Goal: Information Seeking & Learning: Learn about a topic

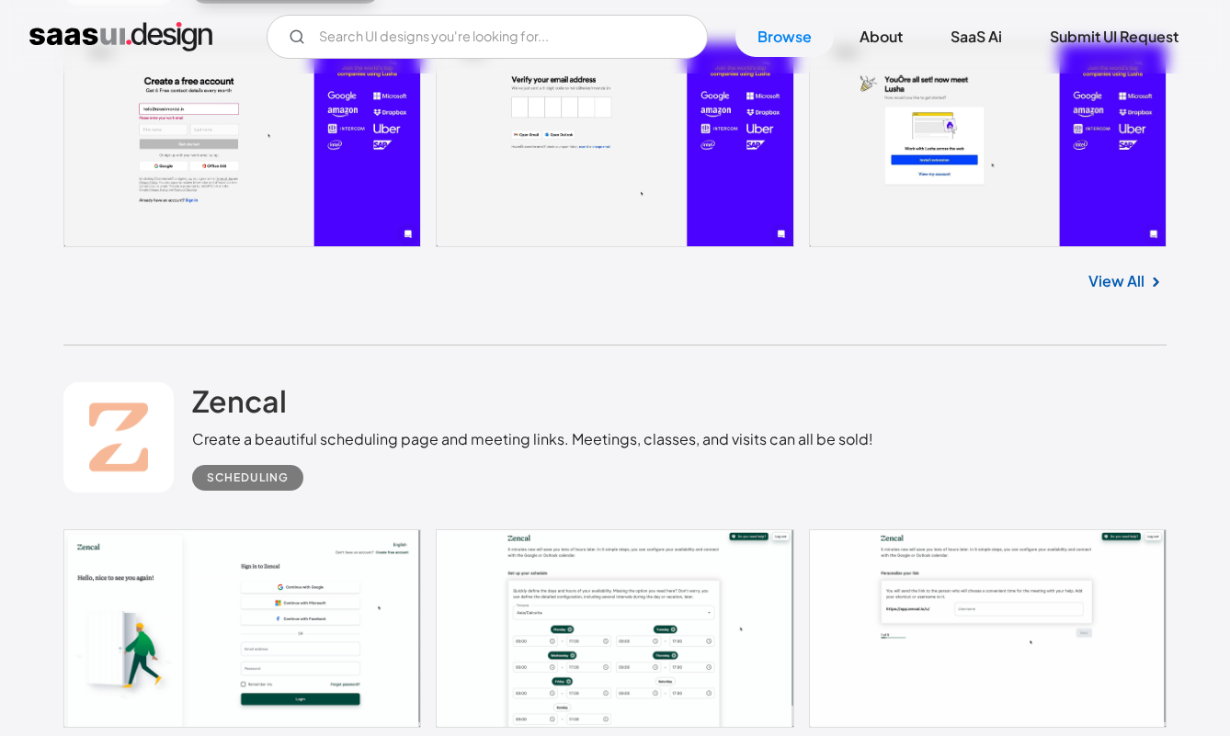
scroll to position [10789, 0]
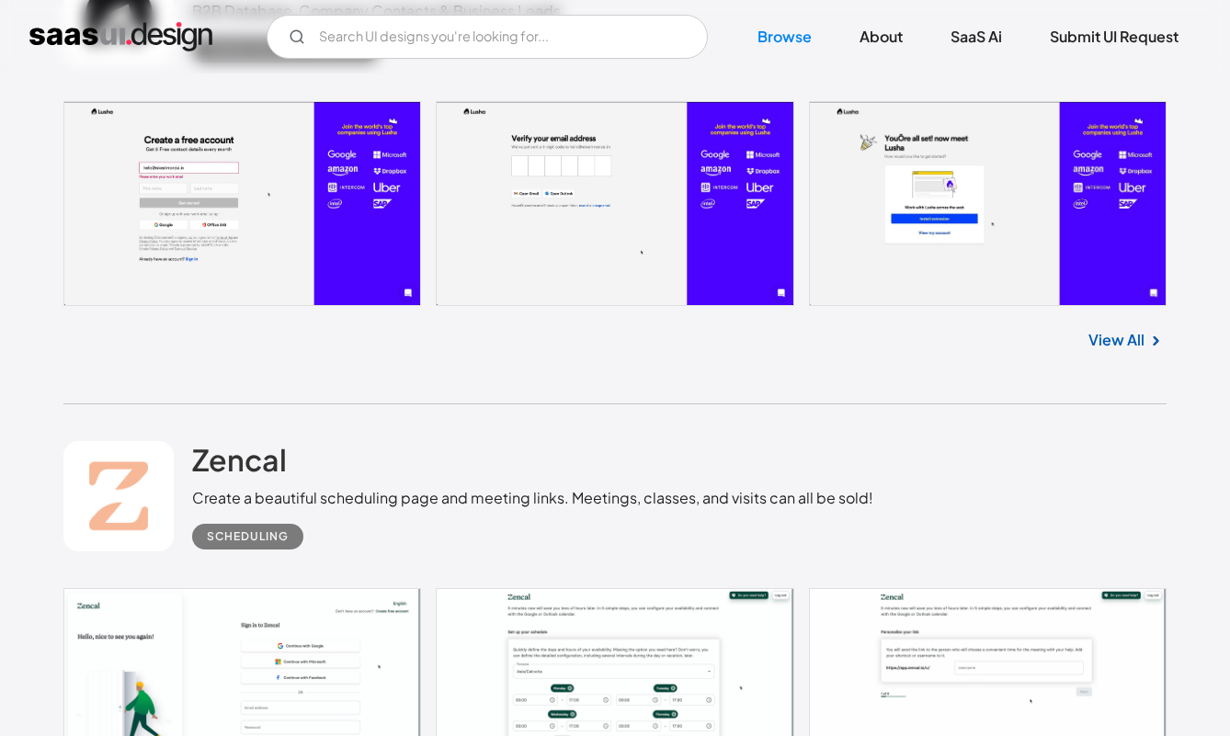
click at [335, 270] on link at bounding box center [614, 203] width 1103 height 205
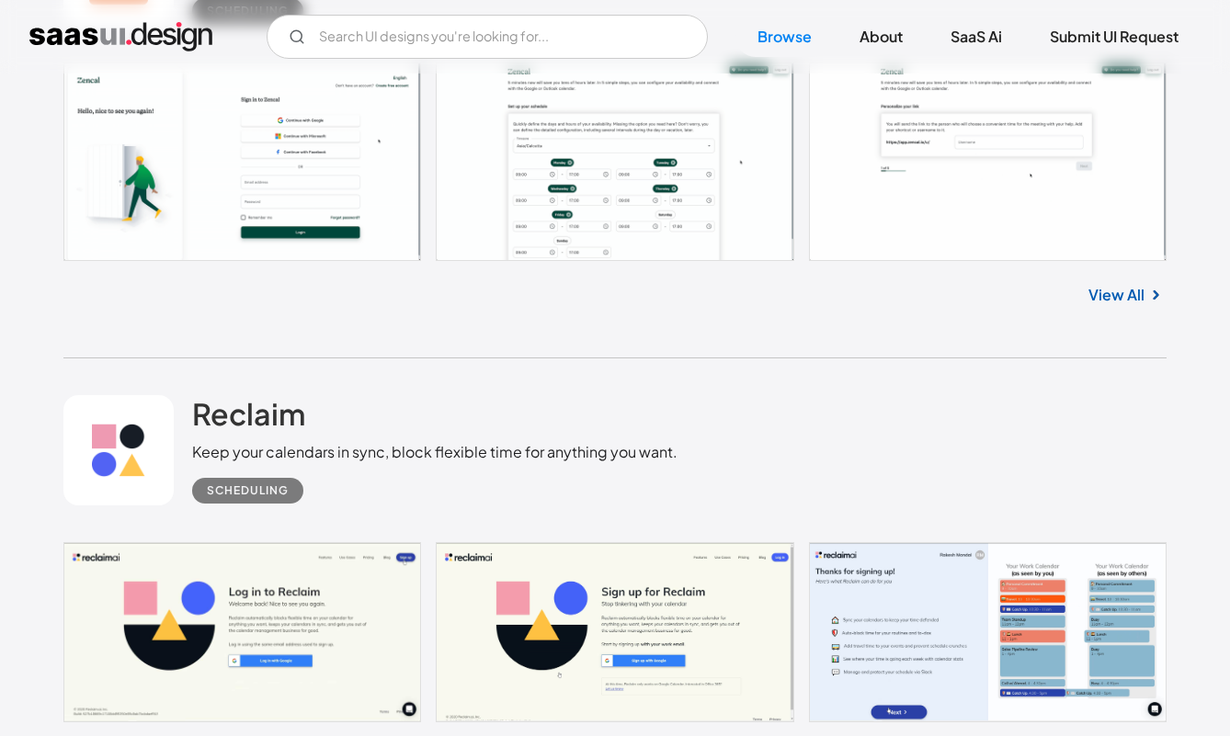
scroll to position [11347, 0]
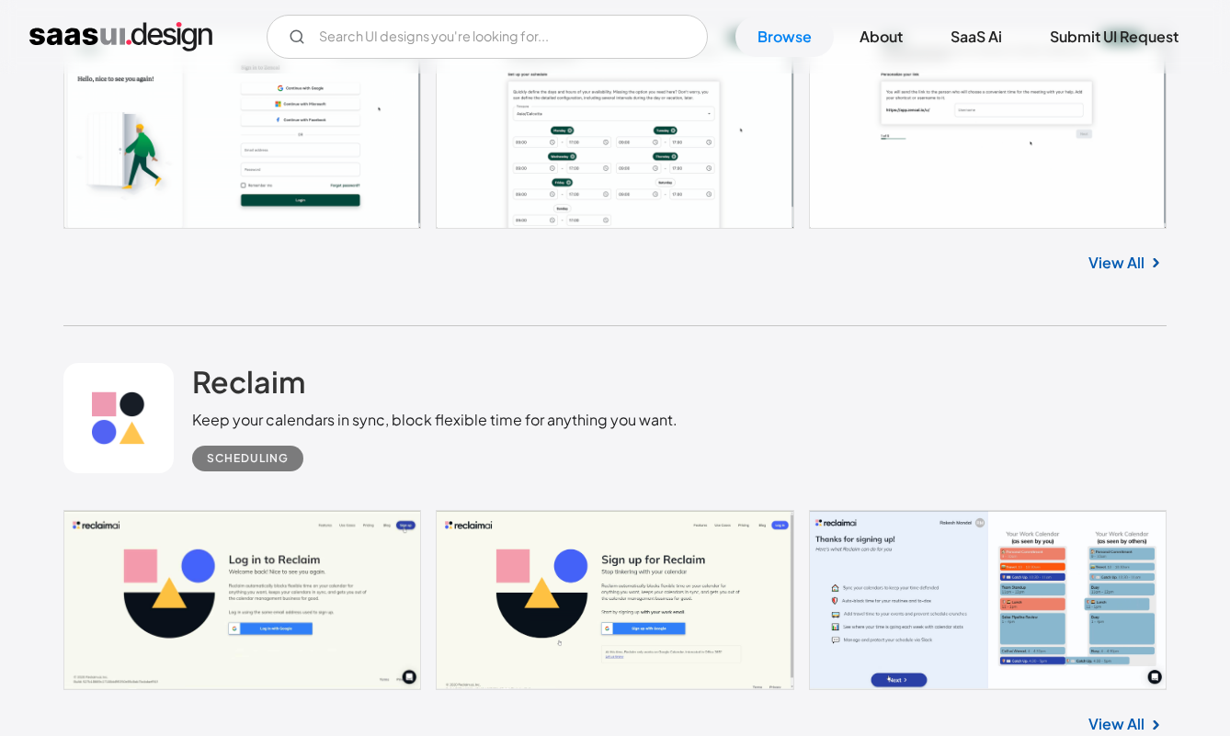
click at [637, 161] on link at bounding box center [614, 129] width 1103 height 199
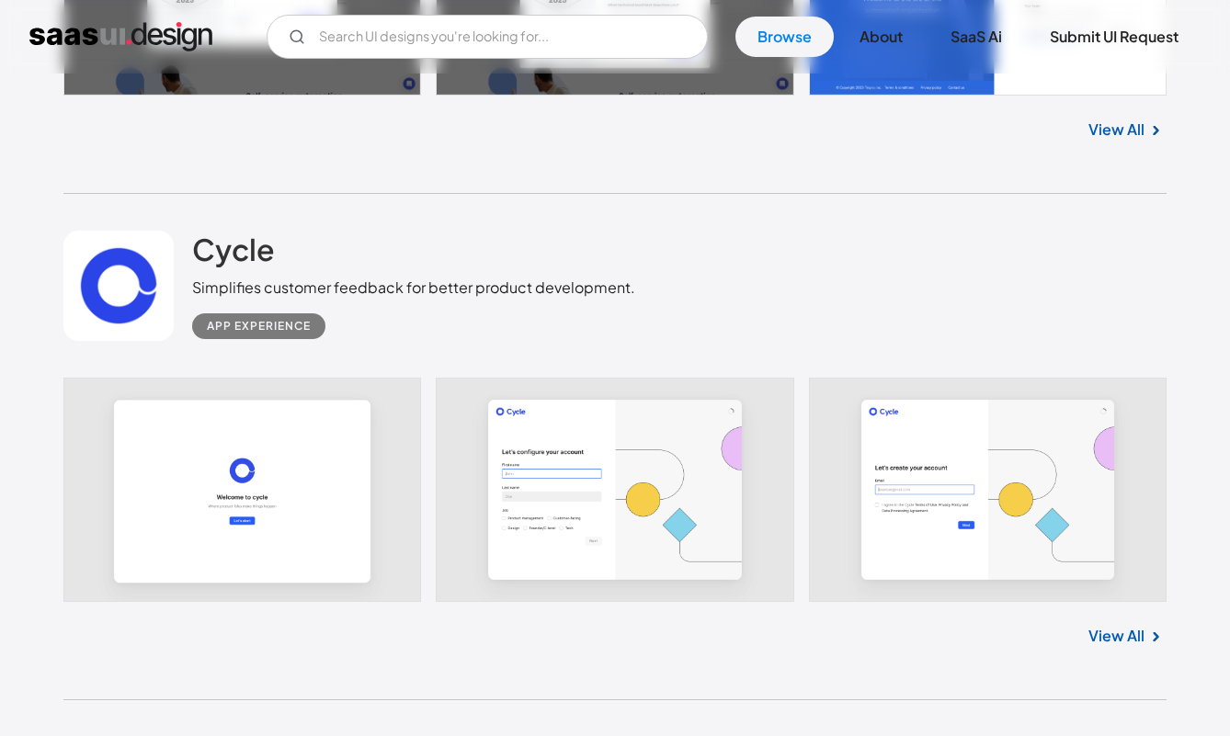
scroll to position [12642, 0]
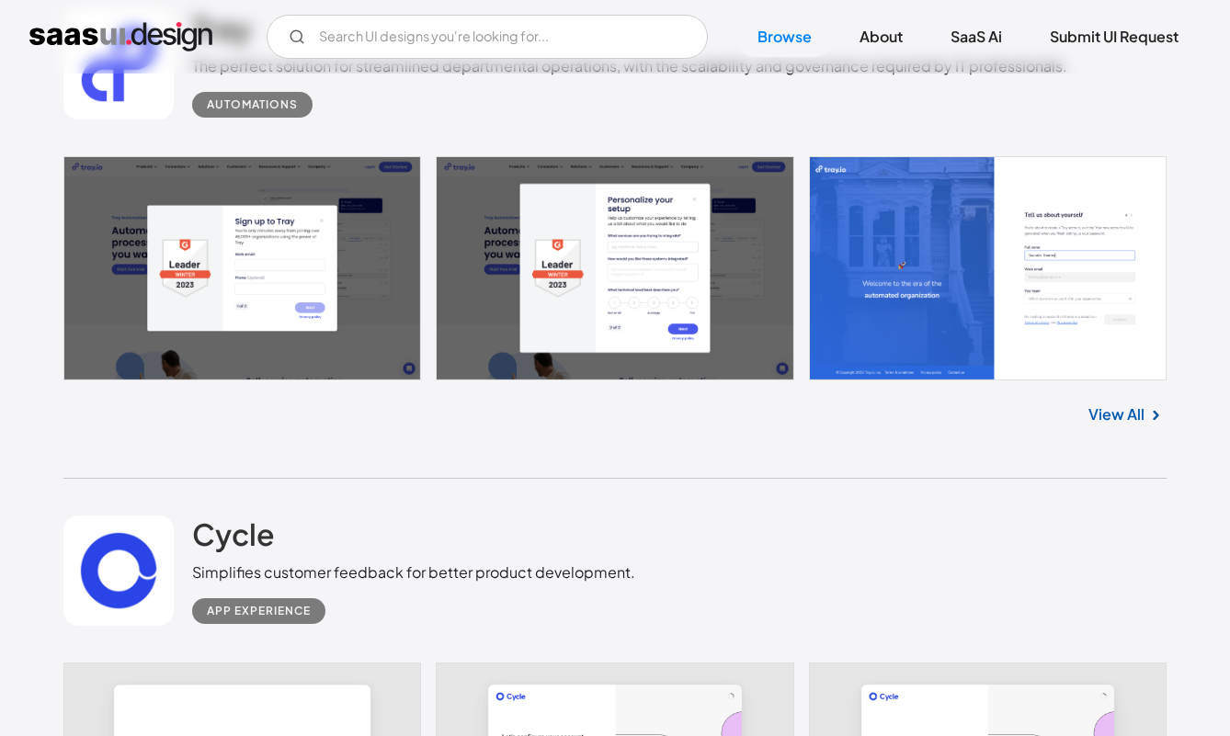
click at [337, 276] on link at bounding box center [614, 268] width 1103 height 224
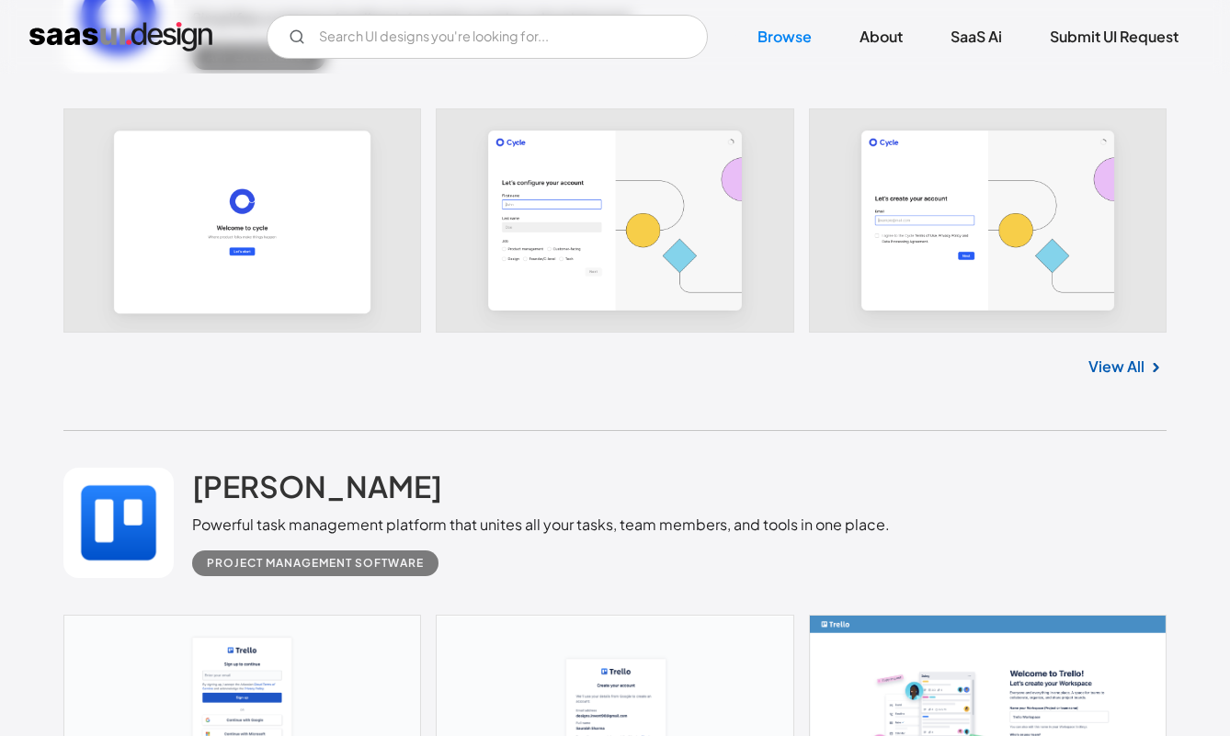
scroll to position [13192, 0]
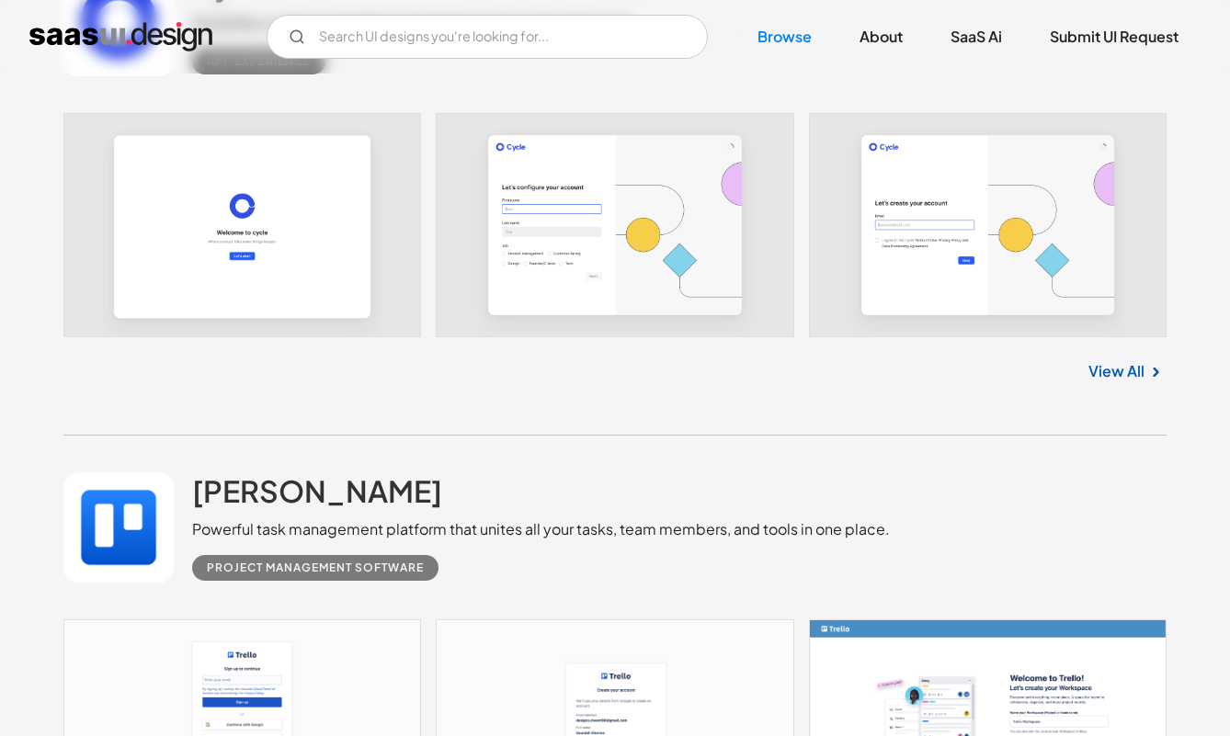
click at [898, 272] on link at bounding box center [614, 225] width 1103 height 224
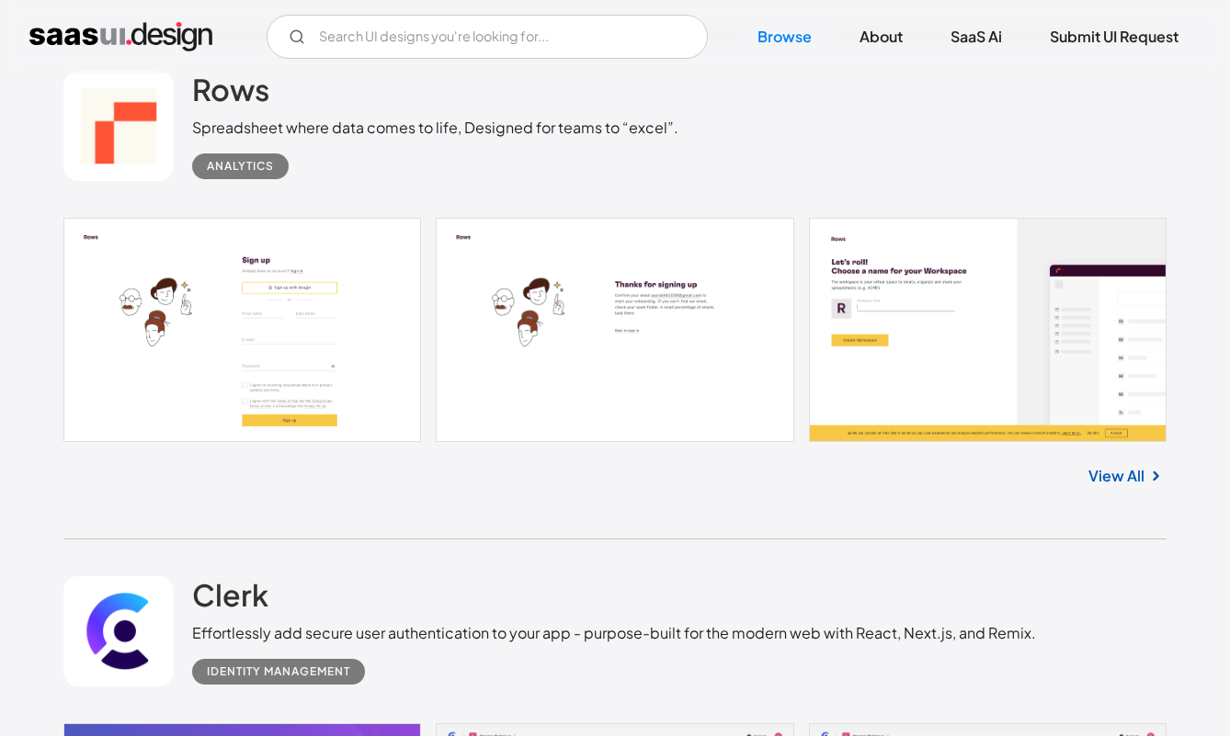
scroll to position [14573, 0]
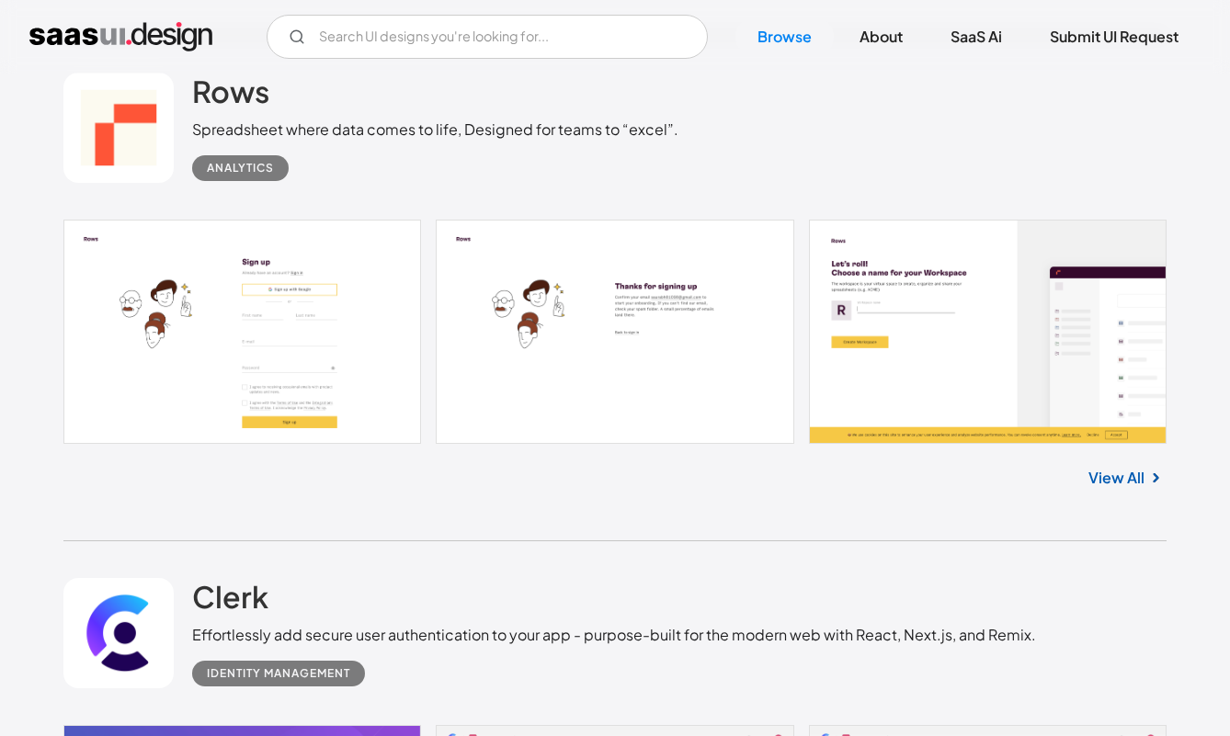
click at [1125, 489] on link "View All" at bounding box center [1116, 478] width 56 height 22
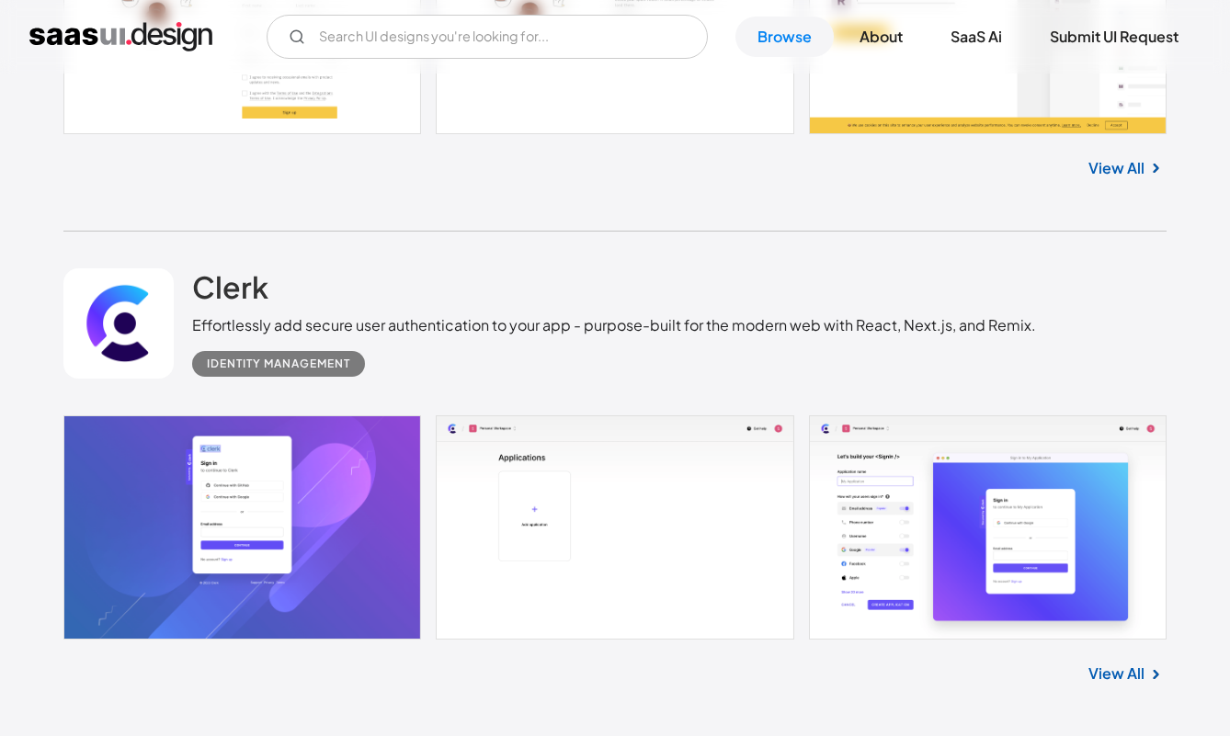
scroll to position [15120, 0]
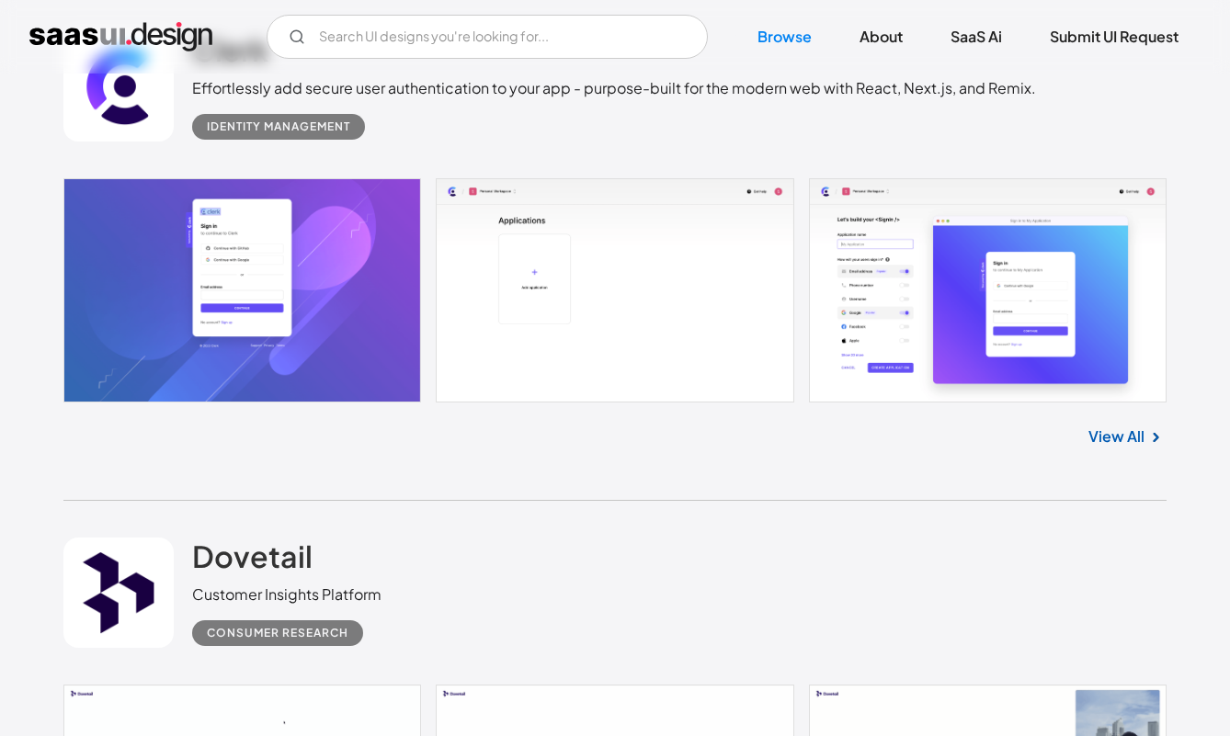
click at [1115, 448] on link "View All" at bounding box center [1116, 437] width 56 height 22
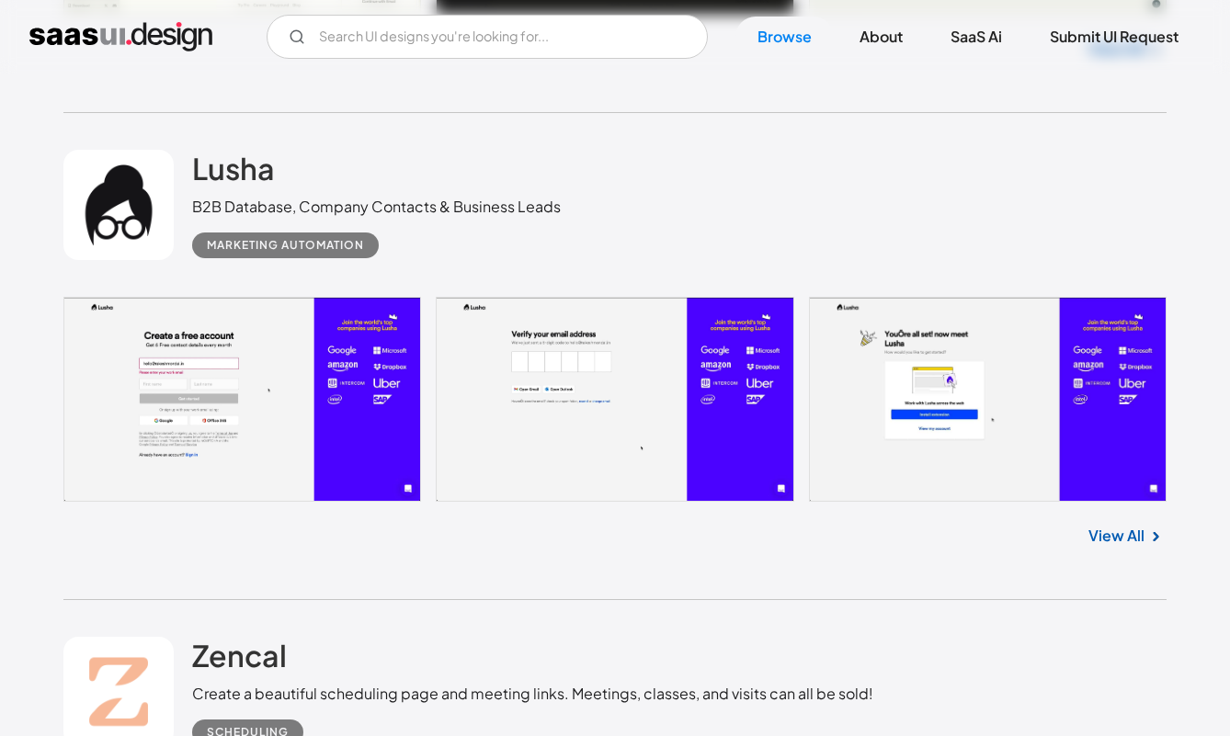
scroll to position [10070, 0]
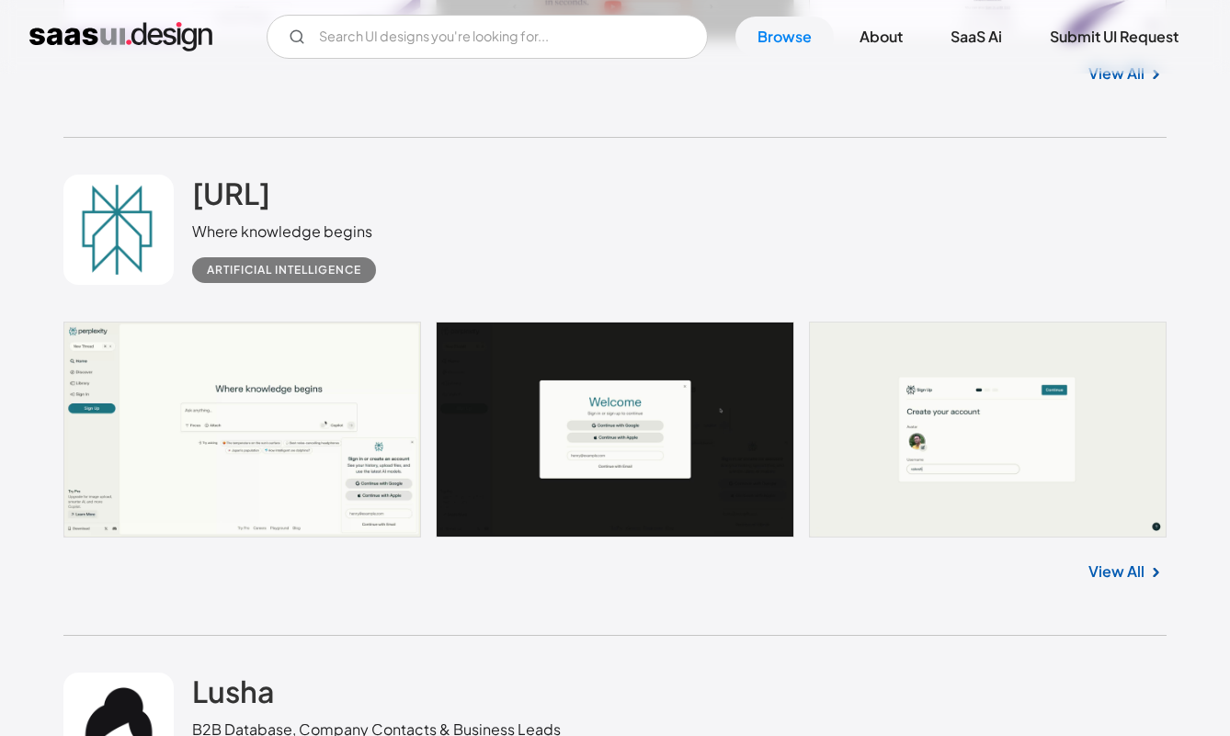
click at [249, 393] on link at bounding box center [614, 430] width 1103 height 216
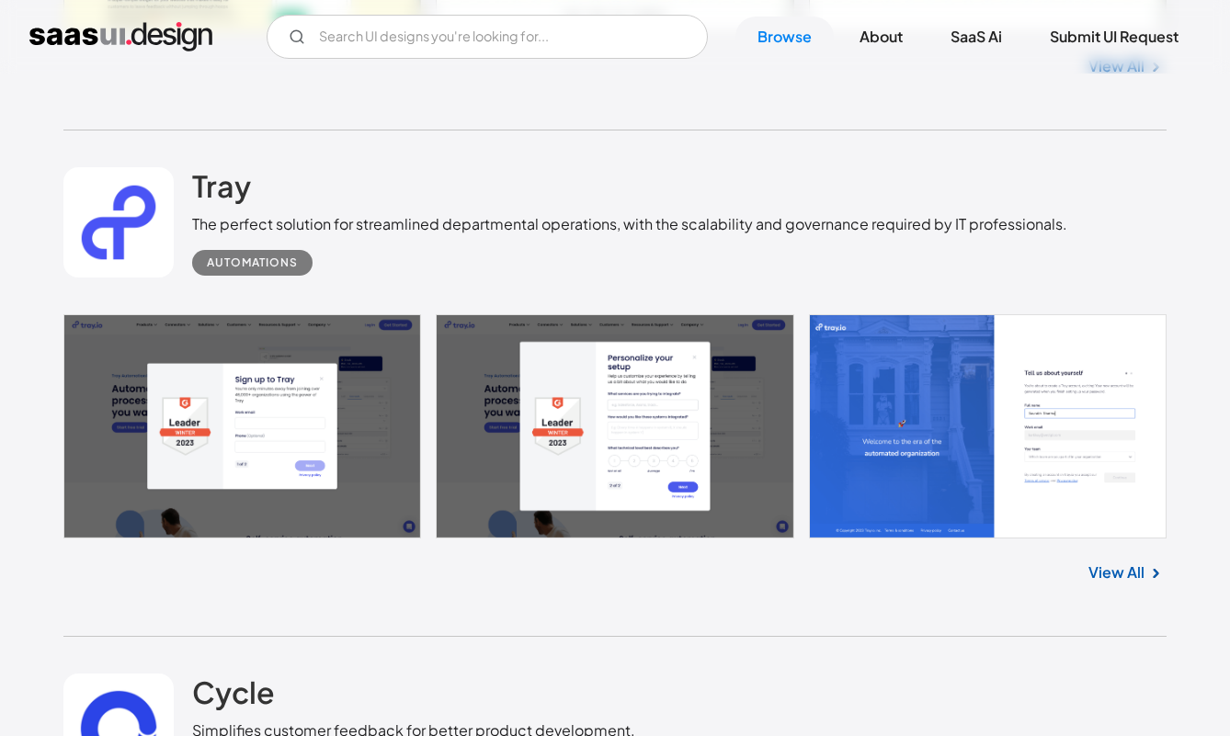
scroll to position [12673, 0]
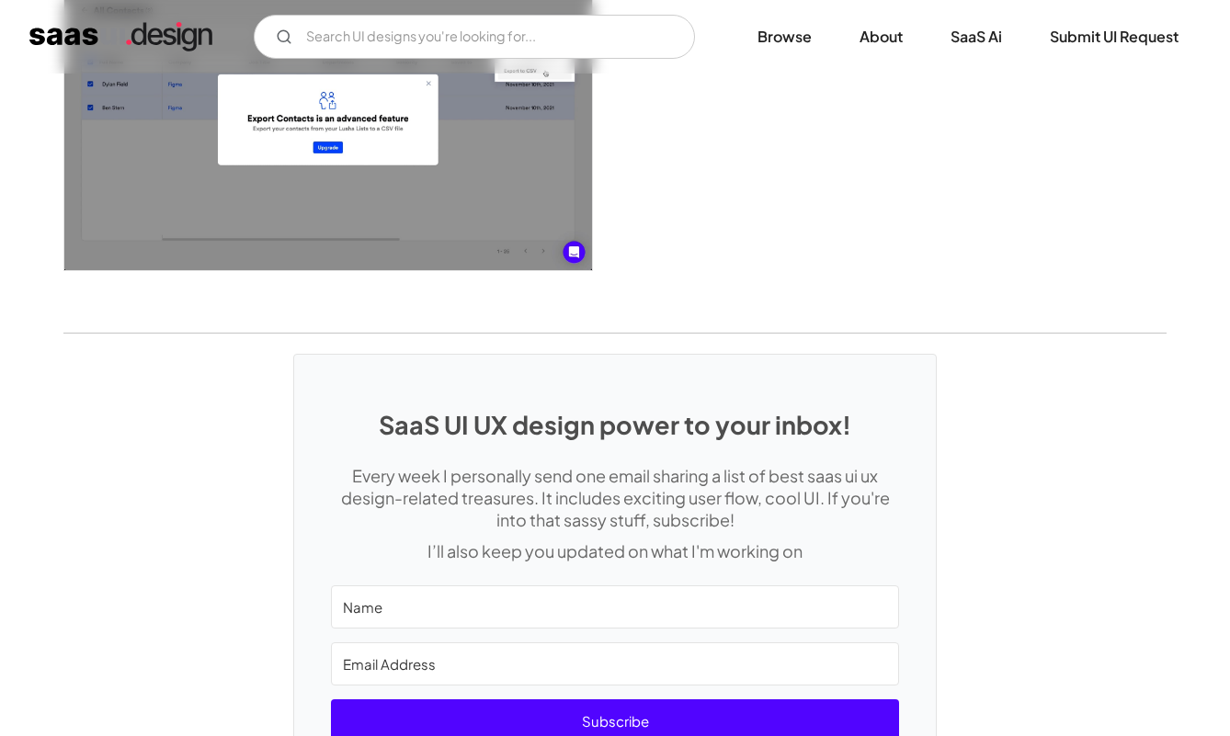
scroll to position [4260, 0]
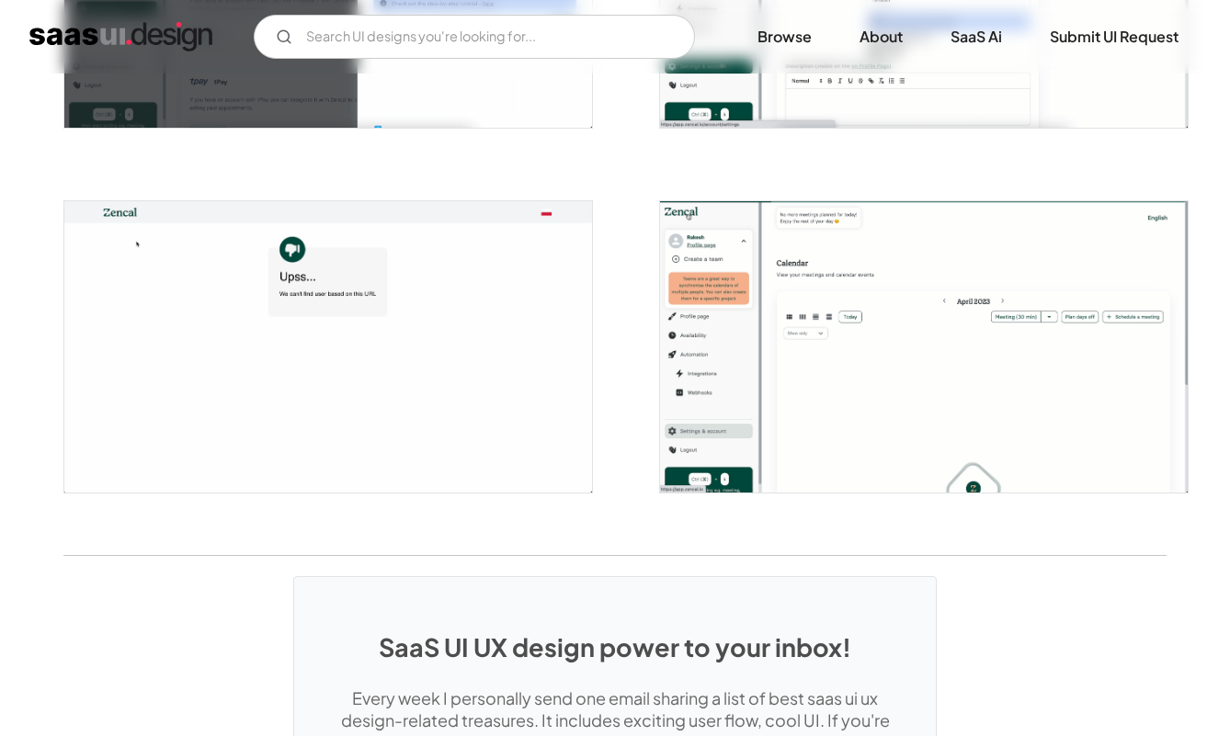
scroll to position [4247, 0]
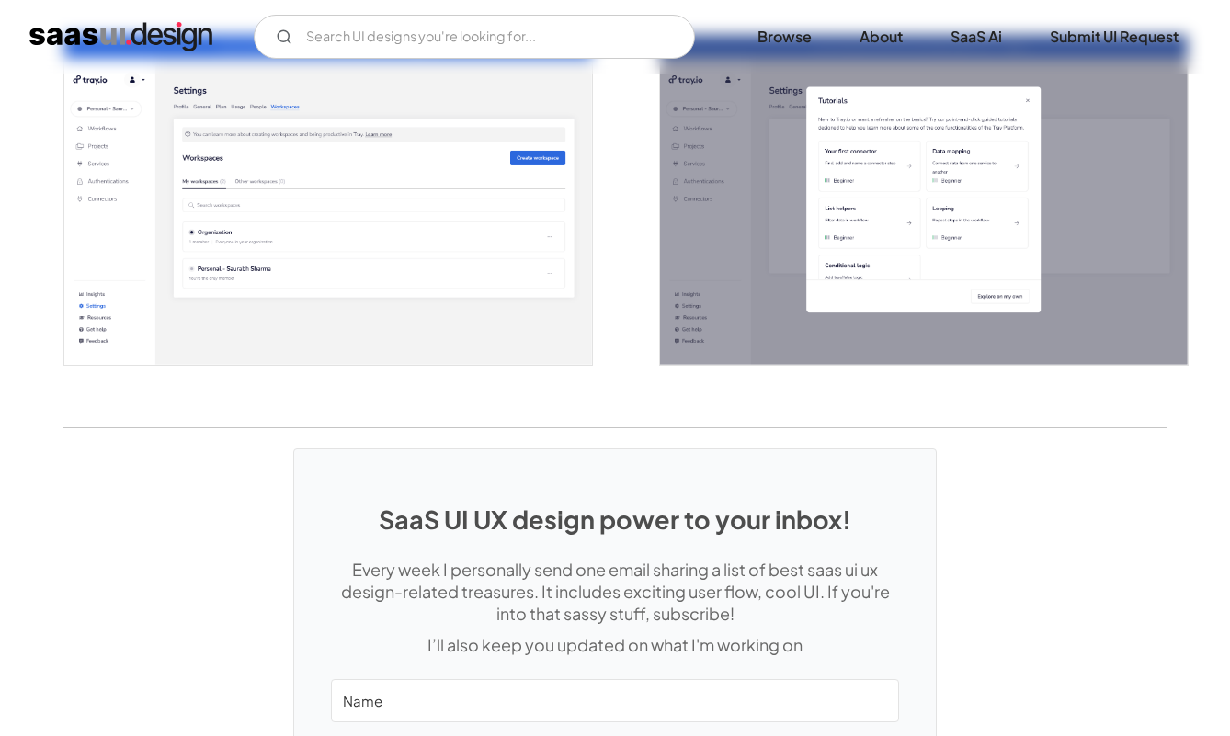
scroll to position [4317, 0]
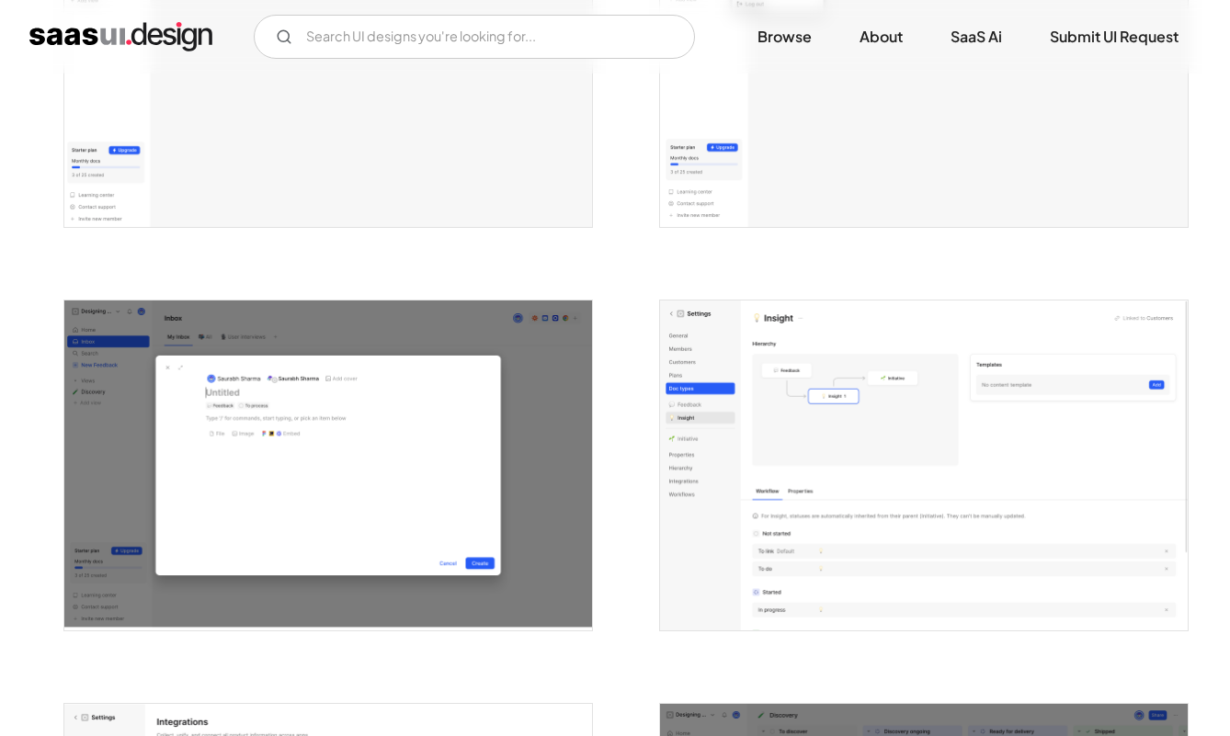
scroll to position [4139, 0]
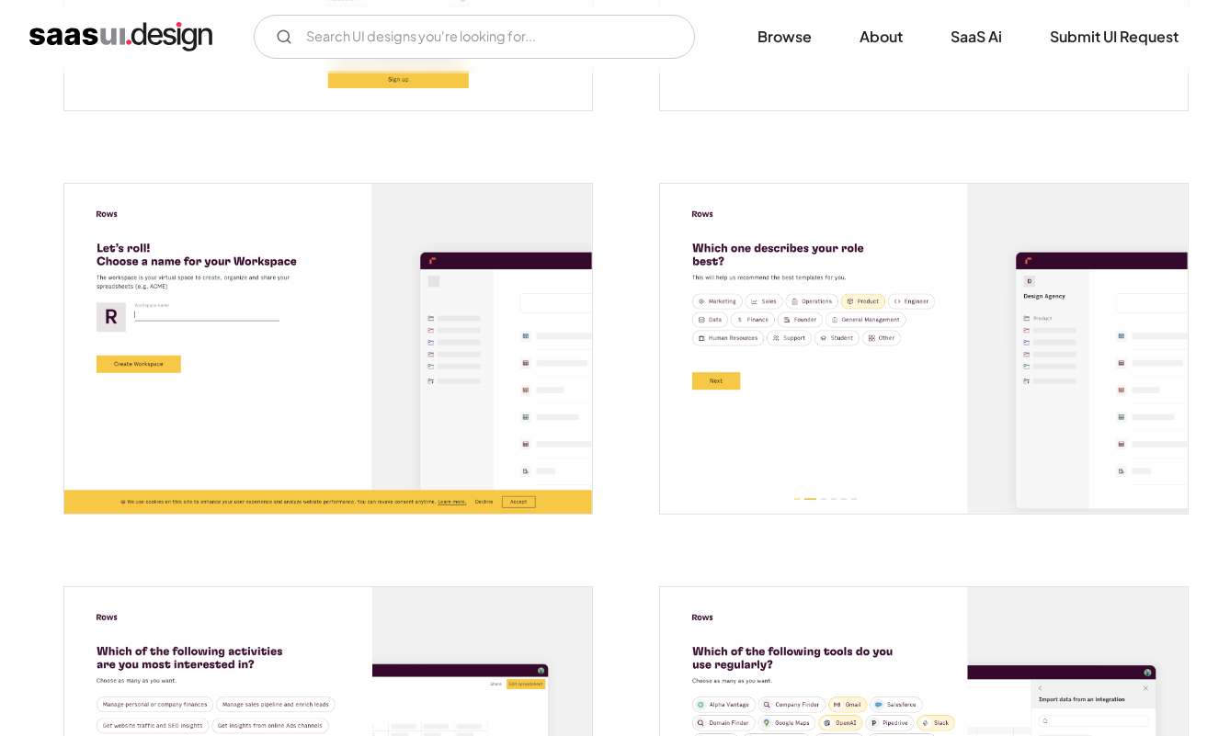
scroll to position [660, 0]
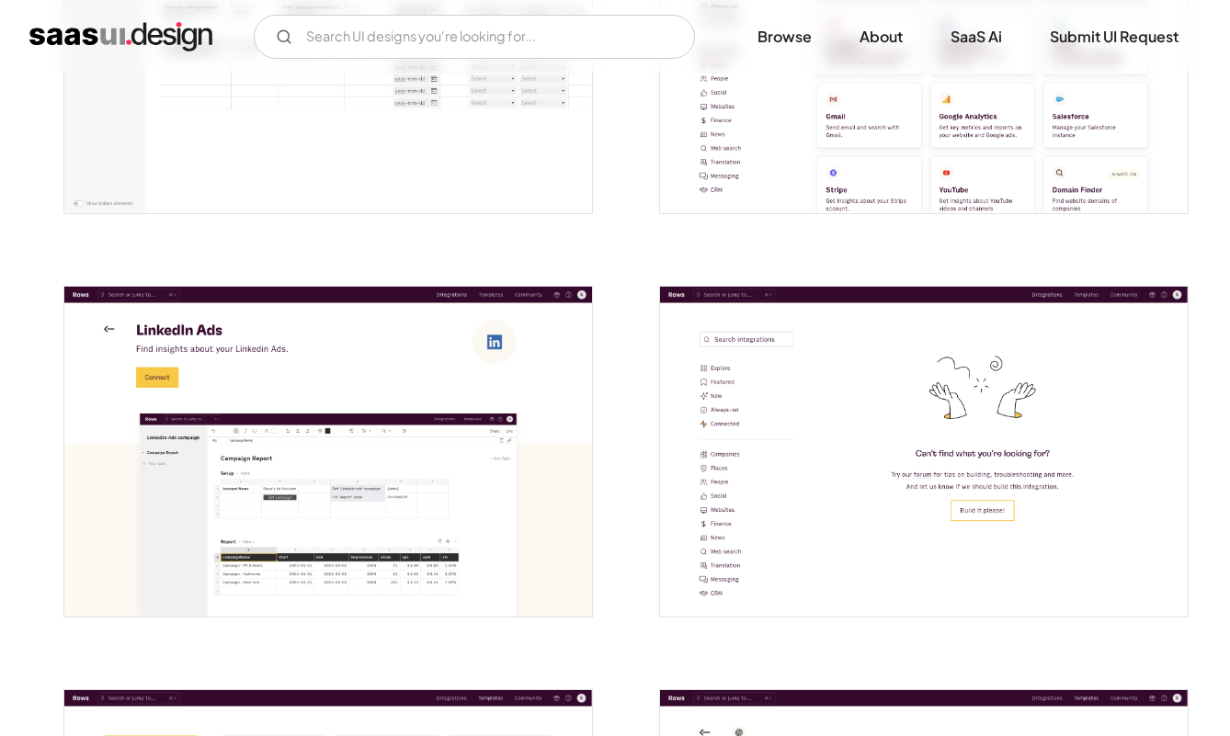
scroll to position [3375, 0]
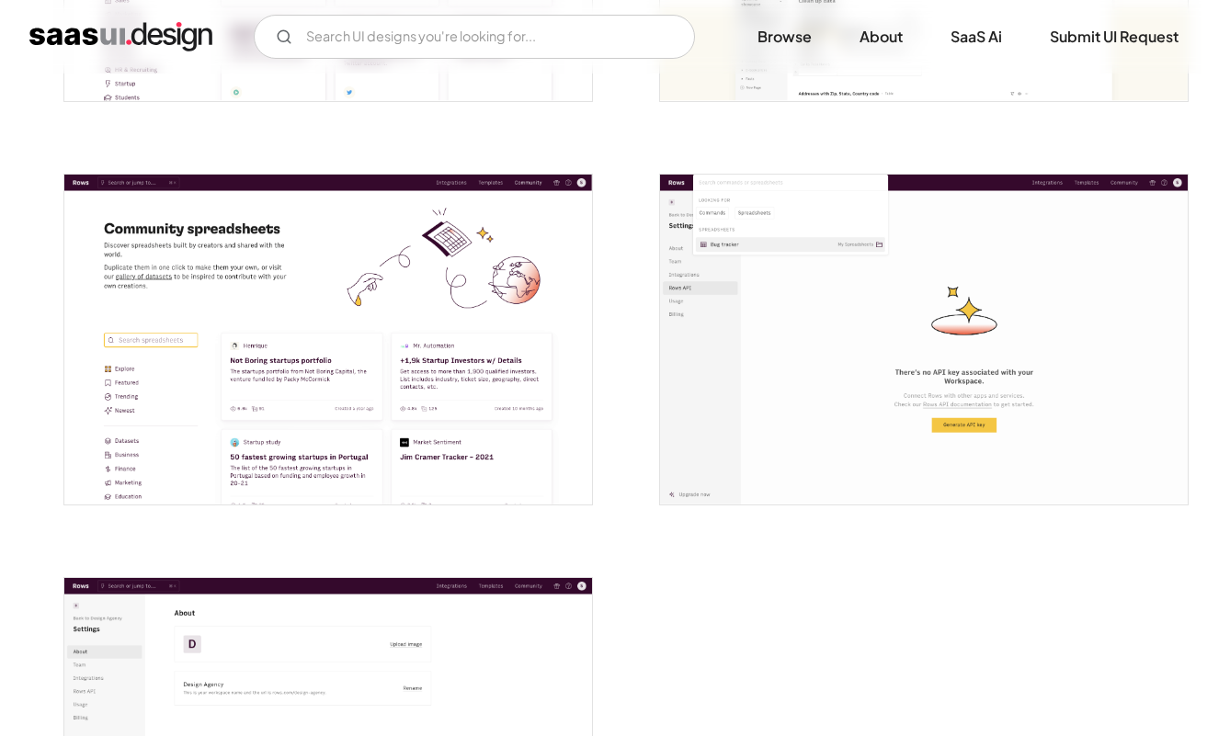
scroll to position [4343, 0]
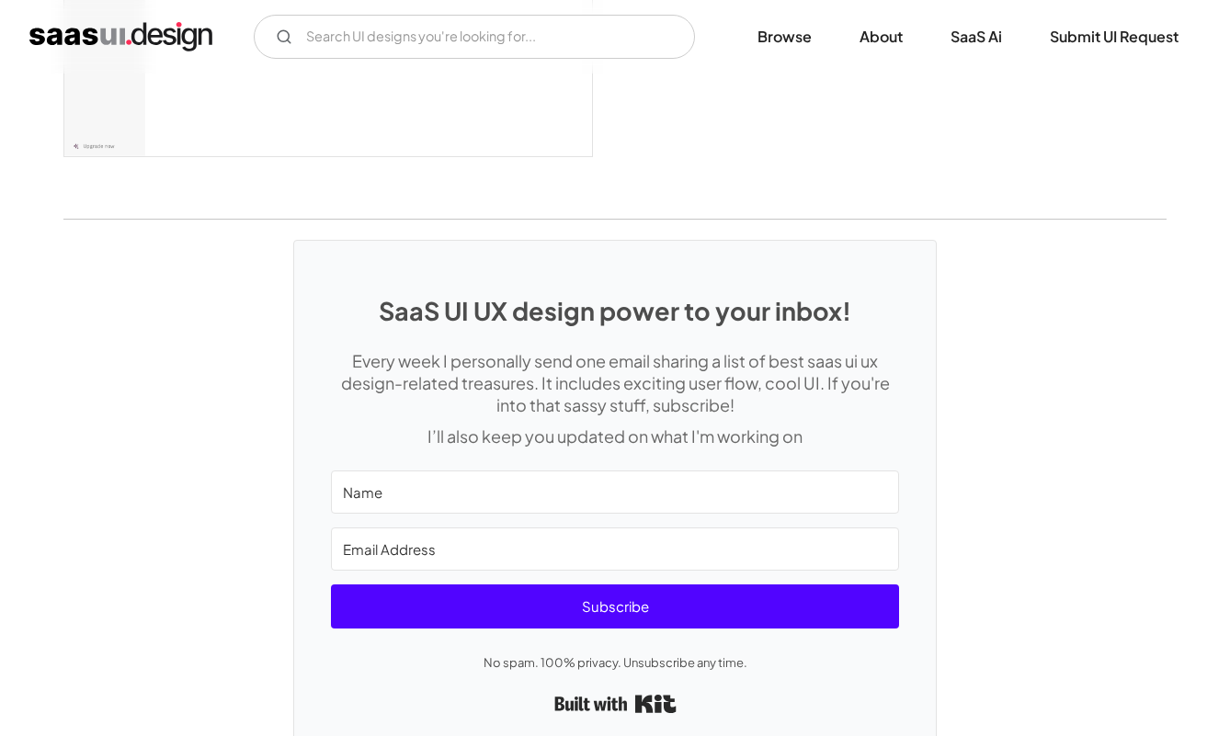
scroll to position [4735, 0]
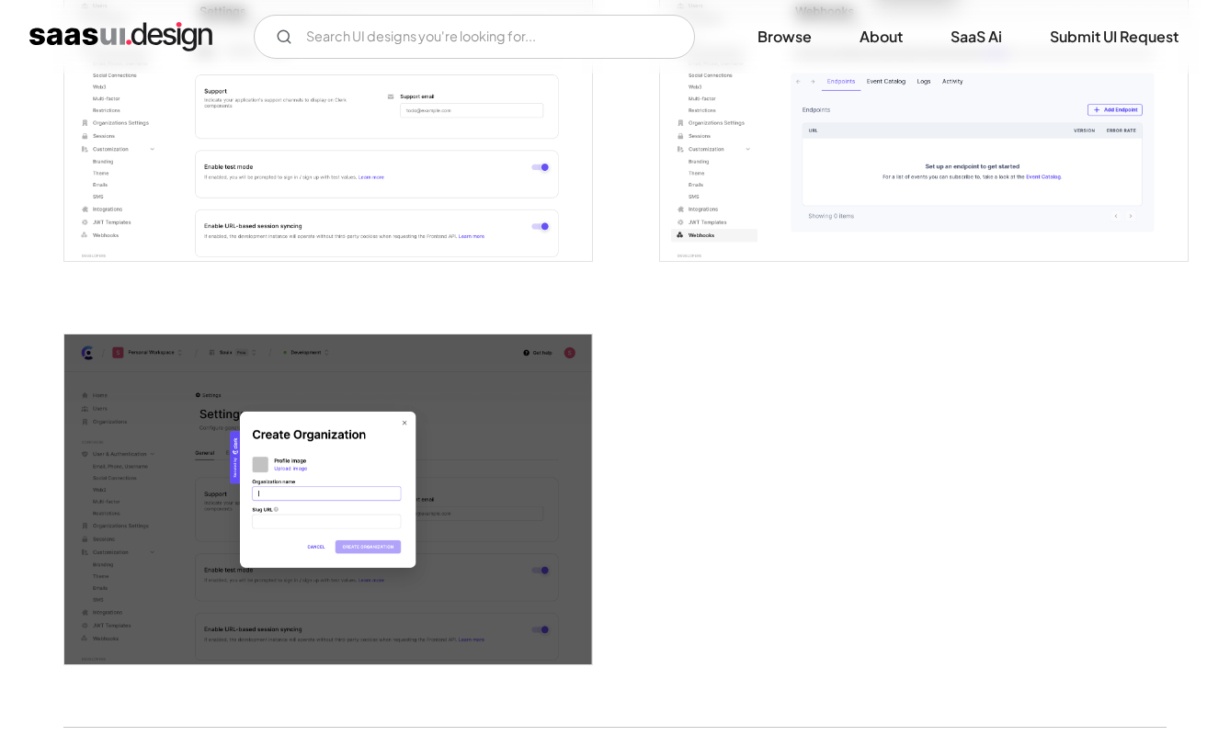
scroll to position [4287, 0]
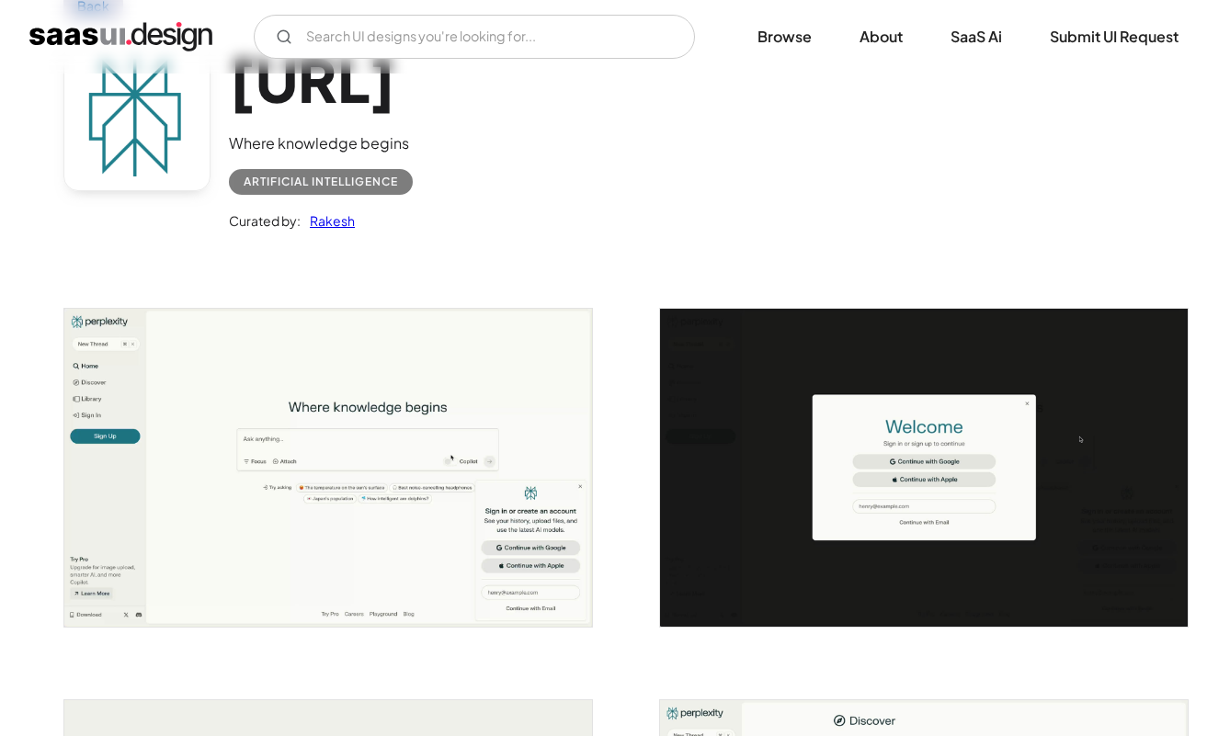
scroll to position [129, 0]
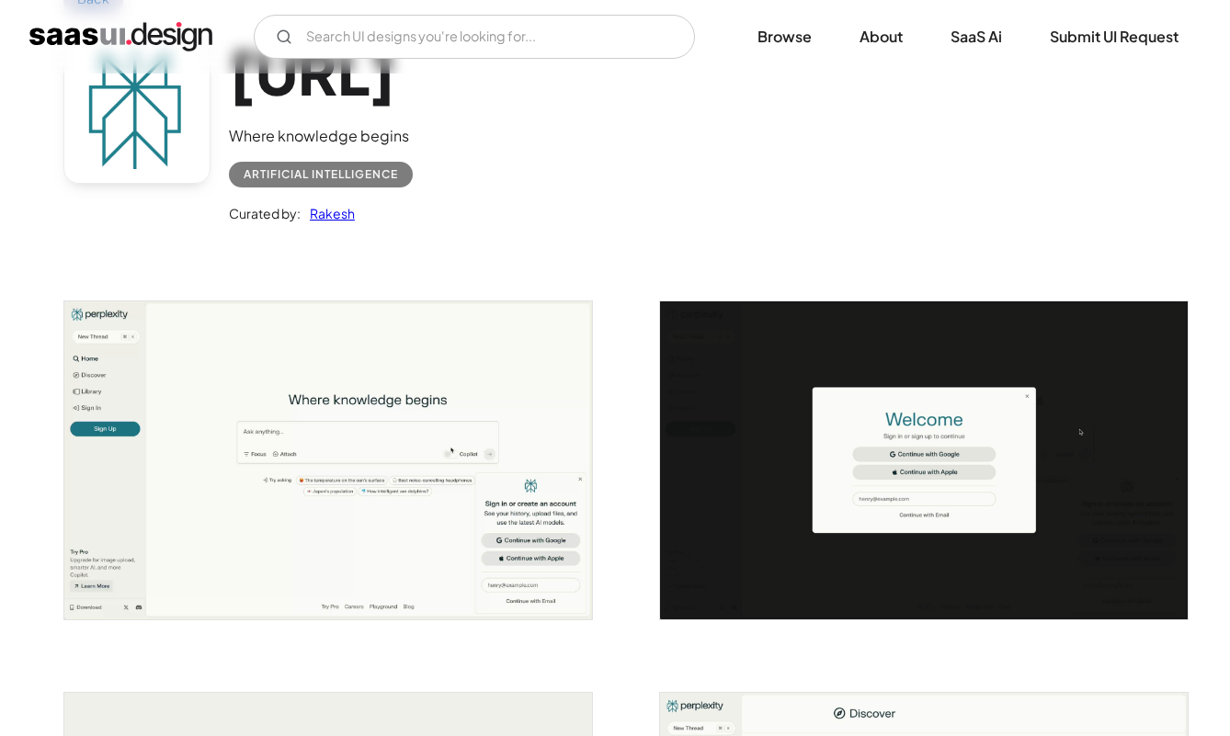
click at [823, 528] on img "open lightbox" at bounding box center [924, 459] width 528 height 317
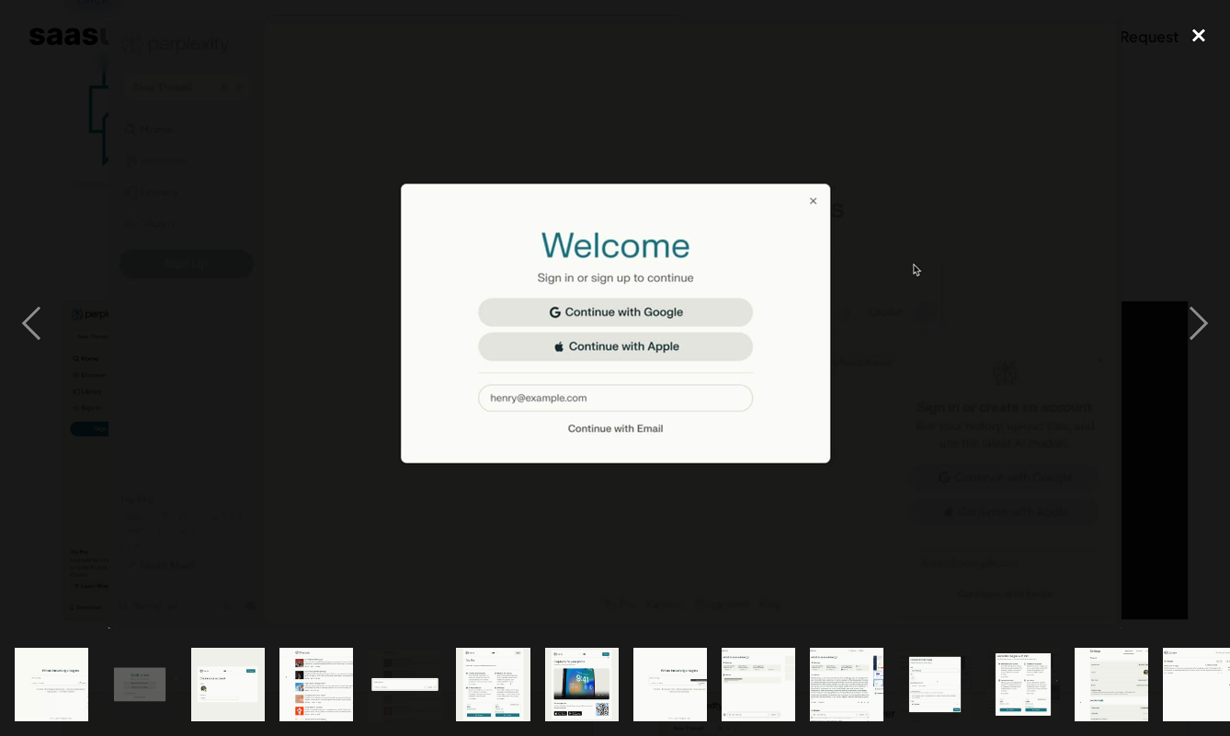
click at [1191, 29] on div "close lightbox" at bounding box center [1198, 35] width 63 height 40
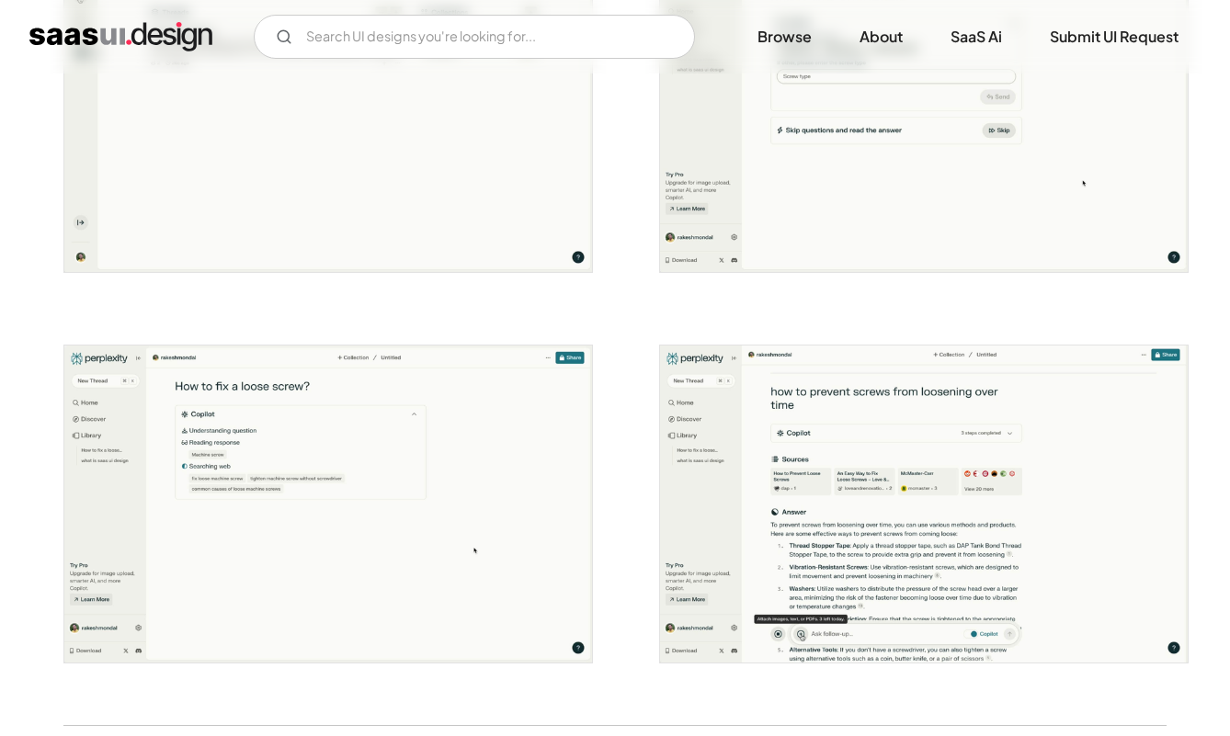
scroll to position [3178, 0]
